Goal: Use online tool/utility: Utilize a website feature to perform a specific function

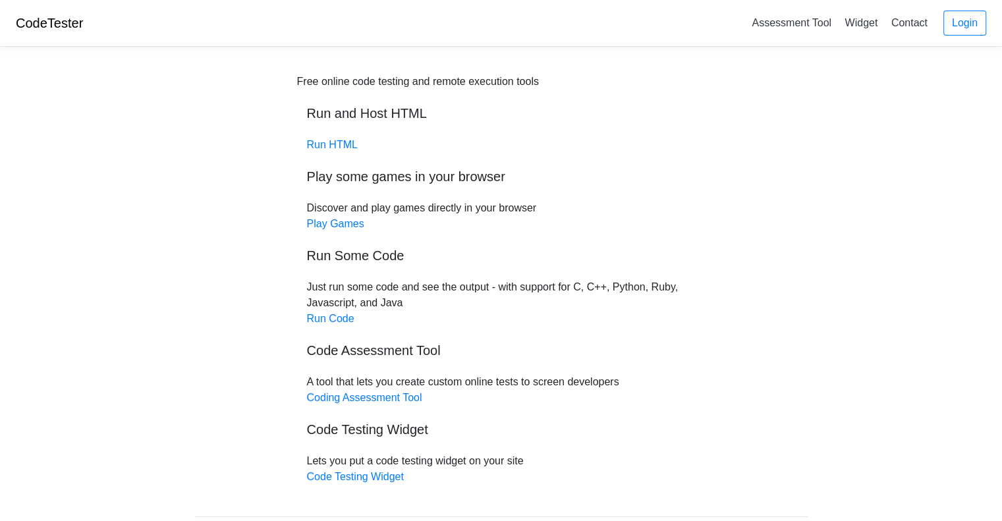
click at [319, 121] on h5 "Run and Host HTML" at bounding box center [501, 113] width 389 height 16
click at [324, 139] on link "Run HTML" at bounding box center [332, 144] width 51 height 11
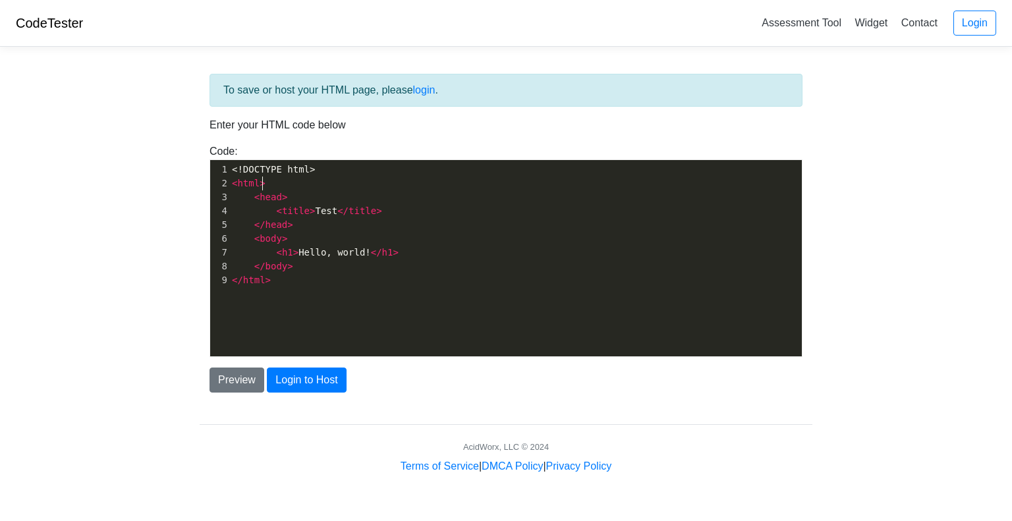
scroll to position [5, 0]
click at [301, 177] on pre "< html >" at bounding box center [520, 184] width 583 height 14
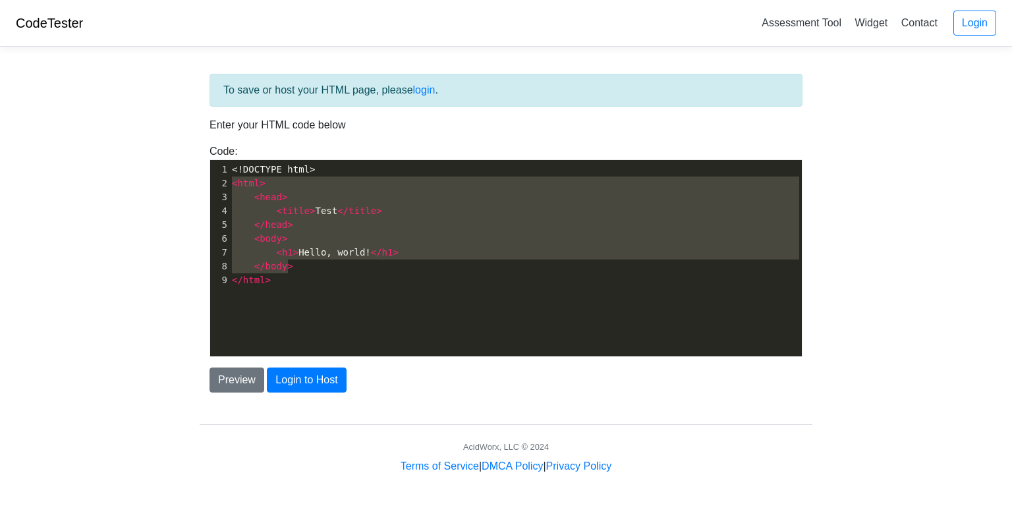
type textarea "<html> <head> <title>Test</title> </head> <body> <h1>Hello, world!</h1> </body>…"
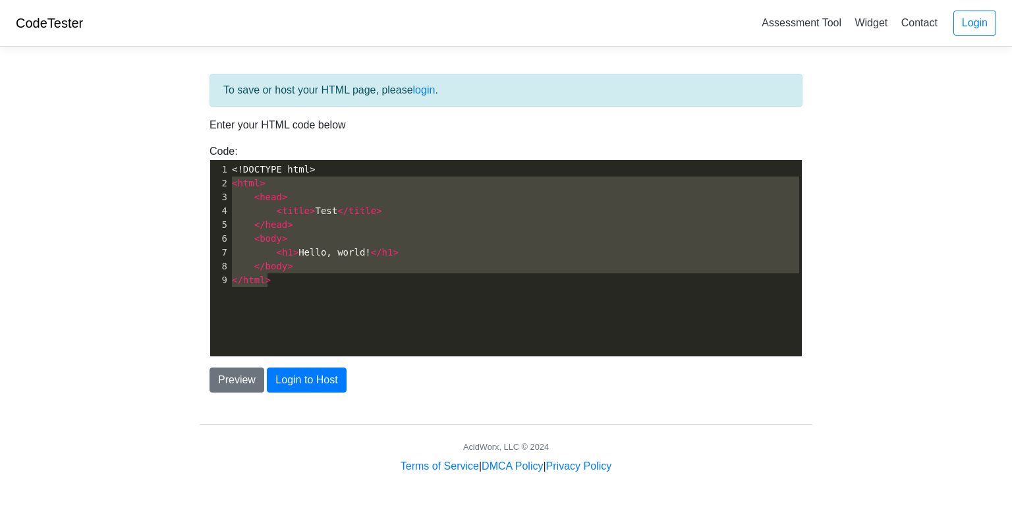
drag, startPoint x: 229, startPoint y: 182, endPoint x: 393, endPoint y: 303, distance: 203.1
click at [393, 303] on div "x 1 <!DOCTYPE html> 2 < html > 3 < head > 4 < title > Test </ title > 5 </ head…" at bounding box center [516, 268] width 612 height 216
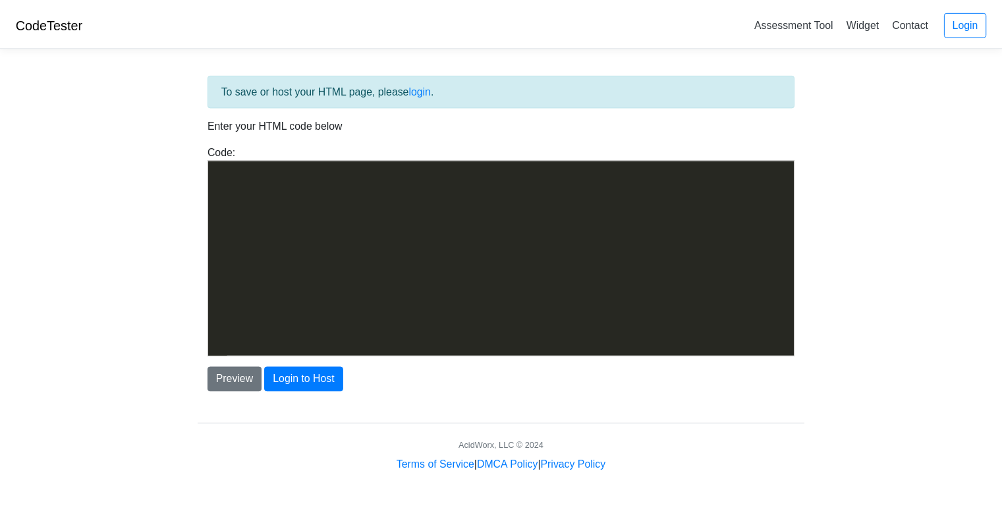
scroll to position [643, 0]
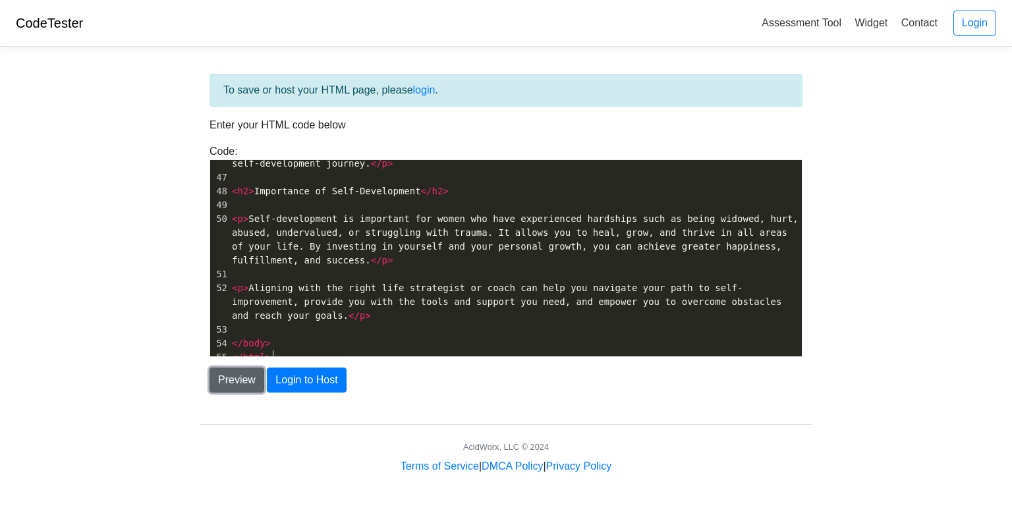
click at [233, 384] on button "Preview" at bounding box center [237, 380] width 55 height 25
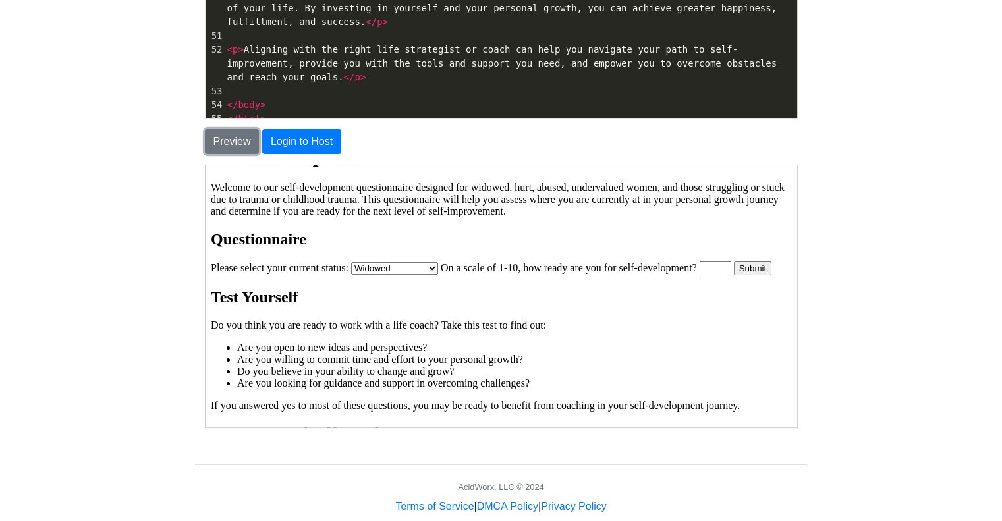
scroll to position [43, 0]
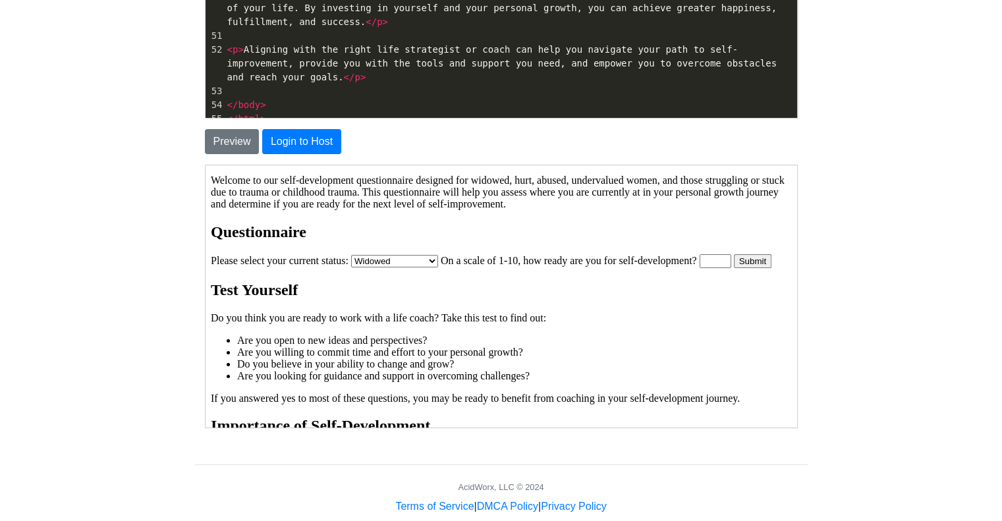
click at [430, 258] on select "Widowed Hurt Abused Undervalued Struggling Stuck Trauma Childhood Trauma" at bounding box center [393, 260] width 87 height 13
type input "1"
click at [729, 259] on input "1" at bounding box center [715, 261] width 32 height 14
click at [730, 261] on input "1" at bounding box center [715, 261] width 32 height 14
click at [736, 272] on body "Self-Development Questionnaire for Women Welcome to our self-development questi…" at bounding box center [500, 326] width 581 height 382
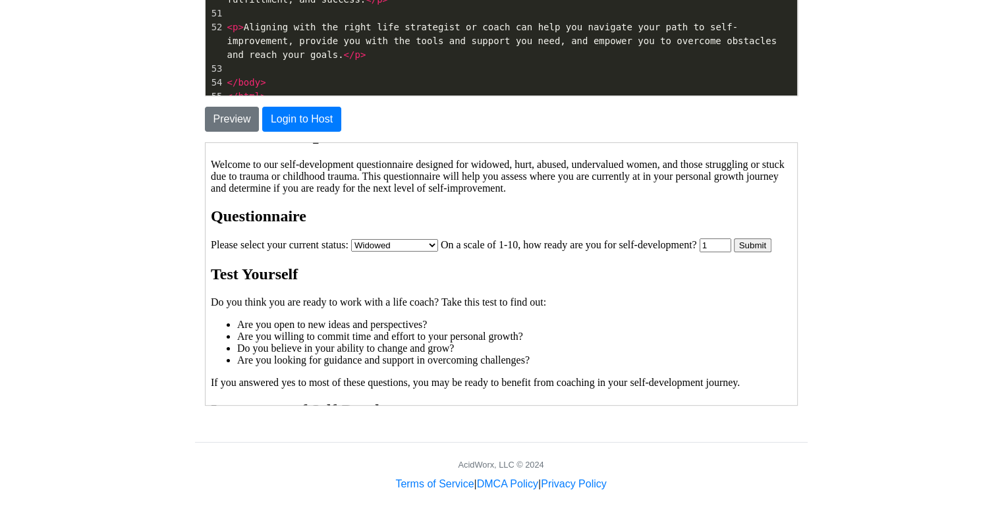
scroll to position [34, 0]
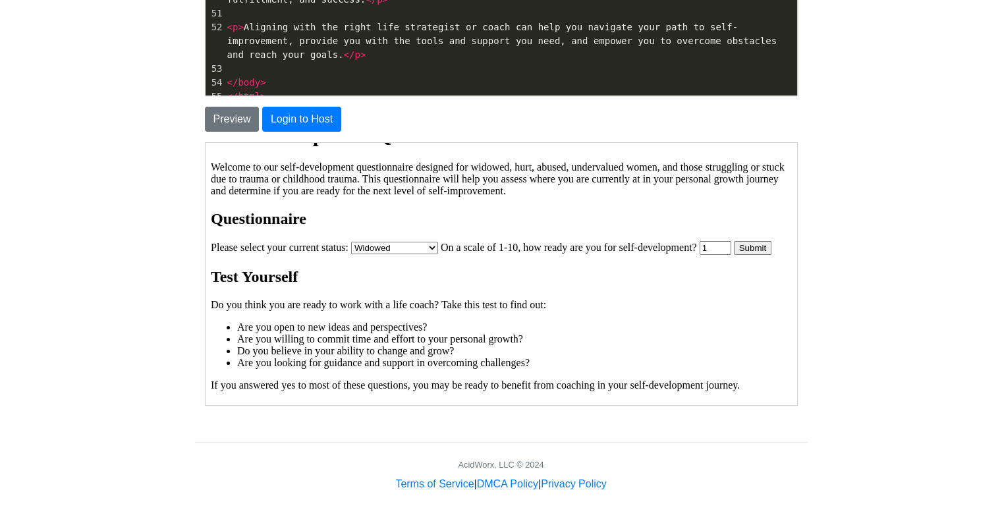
click at [429, 246] on select "Widowed Hurt Abused Undervalued Struggling Stuck Trauma Childhood Trauma" at bounding box center [393, 247] width 87 height 13
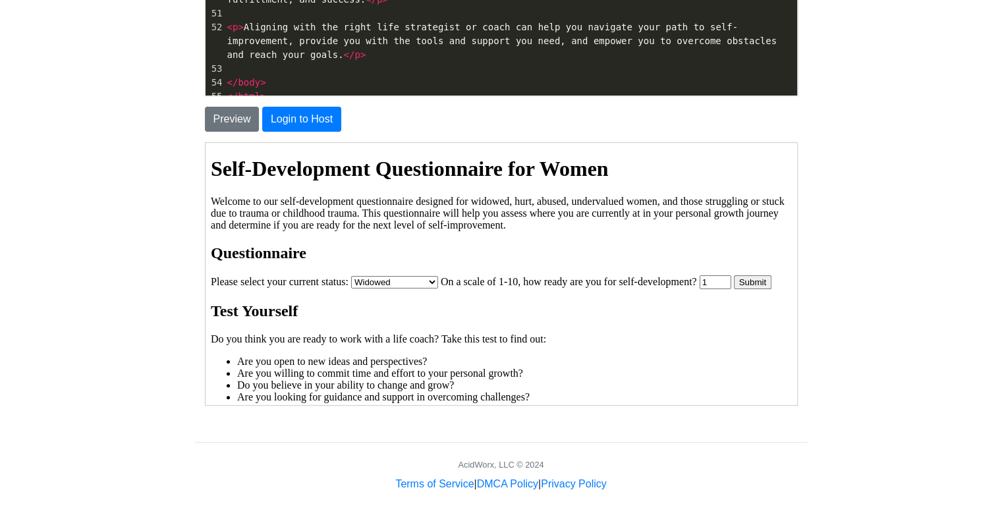
scroll to position [0, 0]
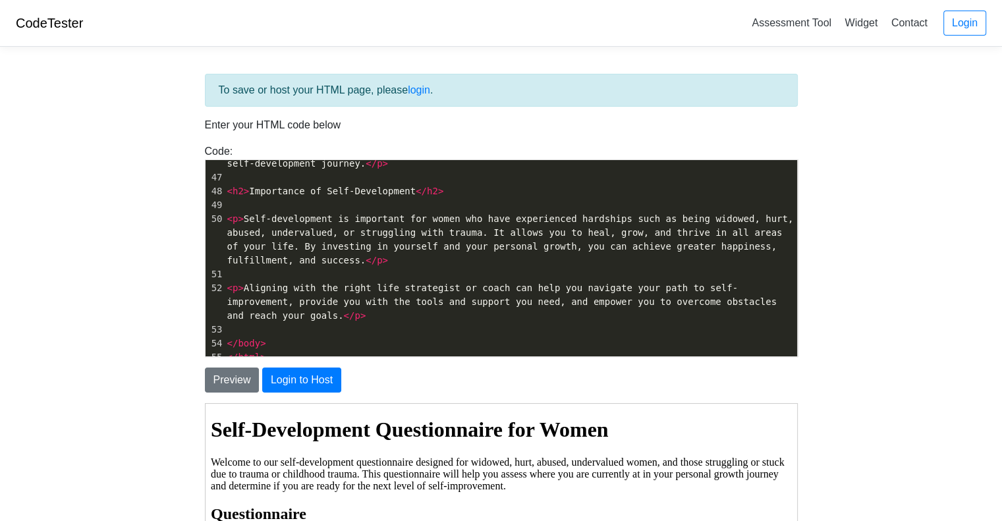
click at [229, 179] on pre "​" at bounding box center [511, 178] width 573 height 14
type textarea "<!DOCTYPE html> <html lang="en"> <head> <meta charset="UTF-8"> <meta http-equiv…"
